Goal: Information Seeking & Learning: Learn about a topic

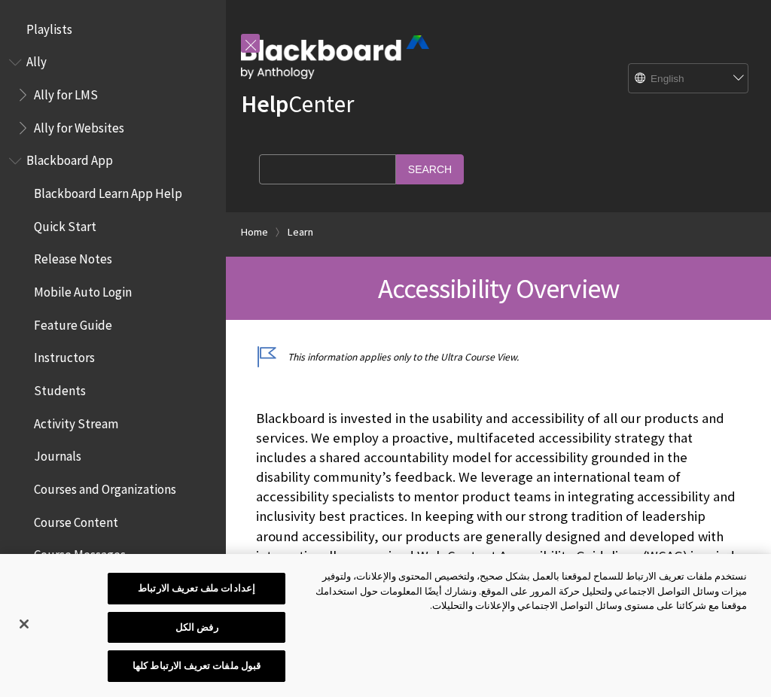
scroll to position [1289, 0]
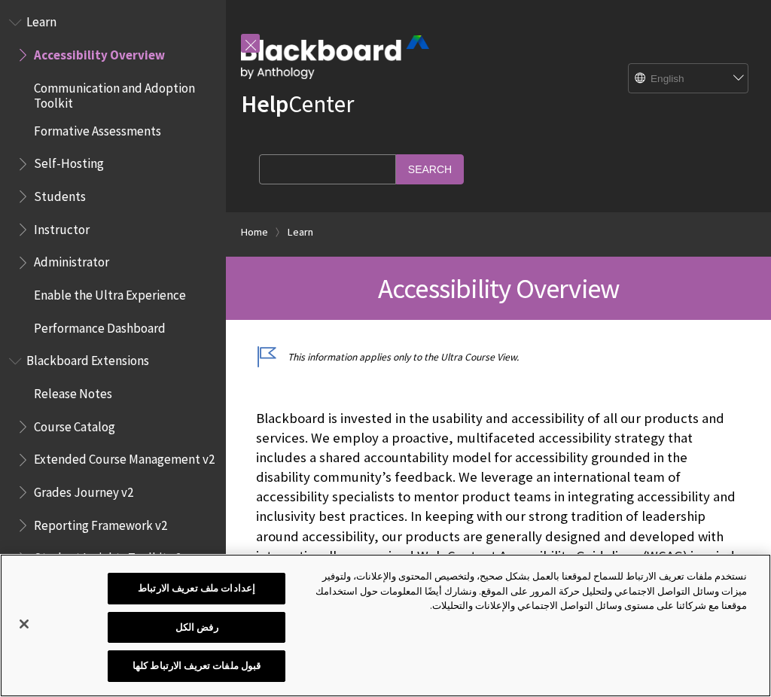
click at [26, 629] on button "إغلاق" at bounding box center [24, 624] width 33 height 33
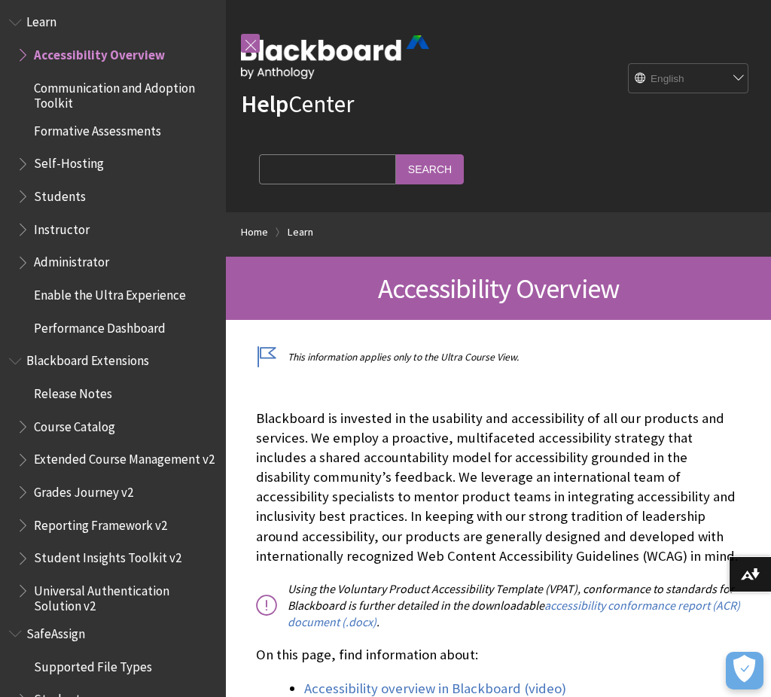
click at [254, 38] on link at bounding box center [250, 43] width 19 height 19
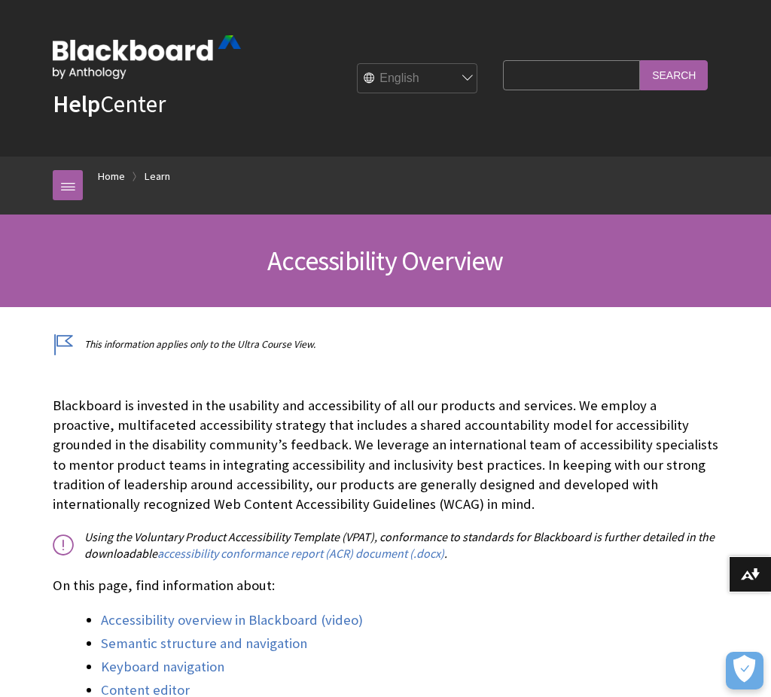
click at [0, 0] on img at bounding box center [0, 0] width 0 height 0
click at [760, 575] on button "Download alternative formats ..." at bounding box center [750, 574] width 42 height 36
click at [72, 187] on link at bounding box center [68, 185] width 30 height 30
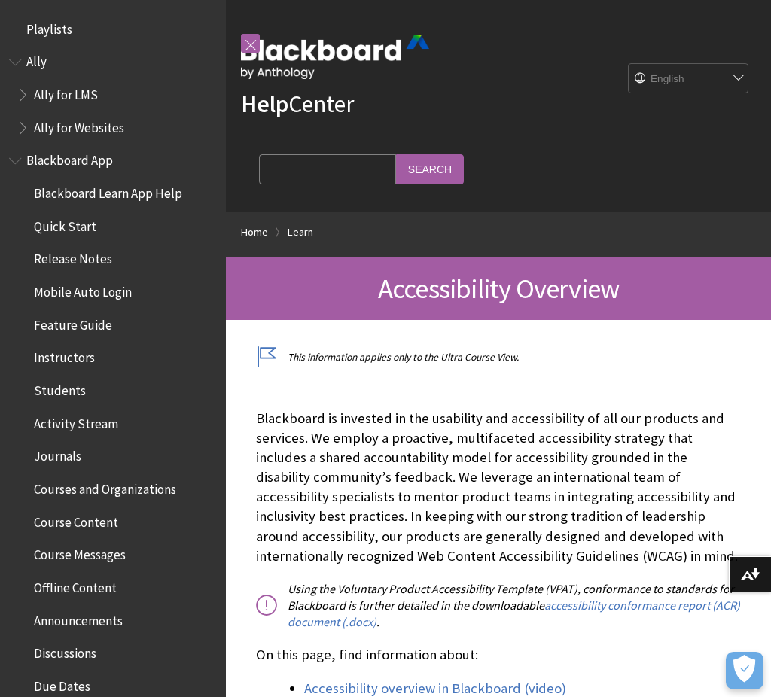
scroll to position [0, 0]
click at [517, 160] on div "Help Center English عربية Català Cymraeg Deutsch Español Suomi Français עברית I…" at bounding box center [498, 106] width 545 height 212
click at [276, 228] on li "Learn" at bounding box center [294, 232] width 38 height 19
click at [261, 226] on link "Home" at bounding box center [254, 232] width 27 height 19
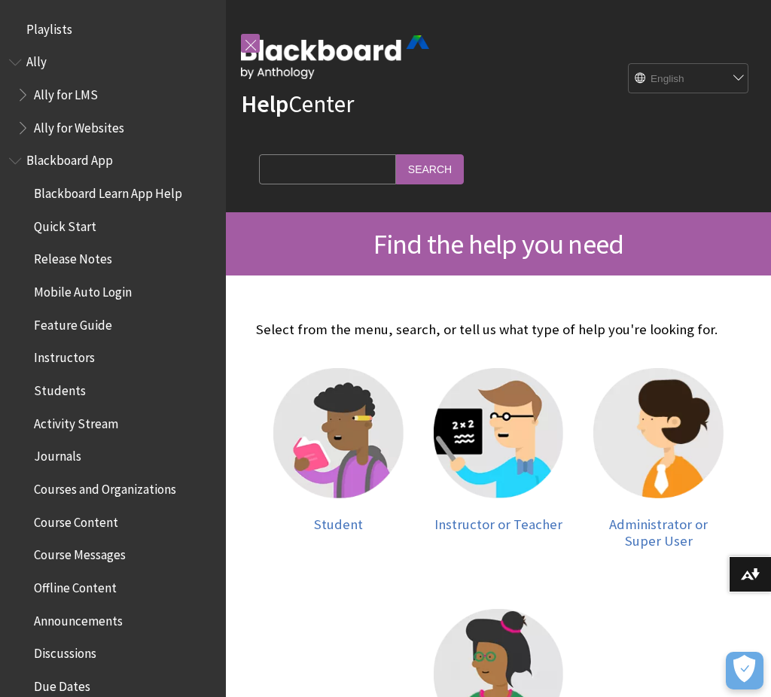
click at [251, 37] on link at bounding box center [250, 43] width 19 height 19
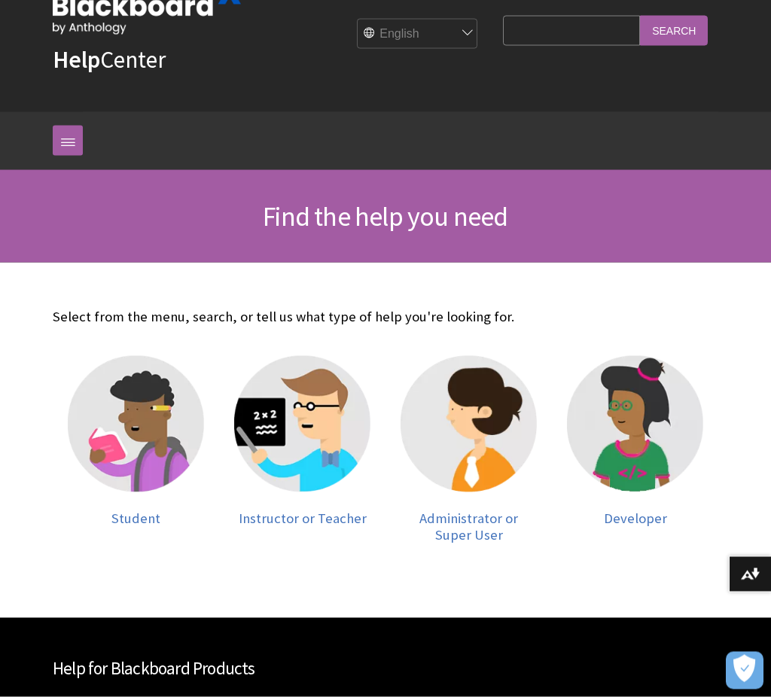
scroll to position [32, 0]
